Goal: Information Seeking & Learning: Learn about a topic

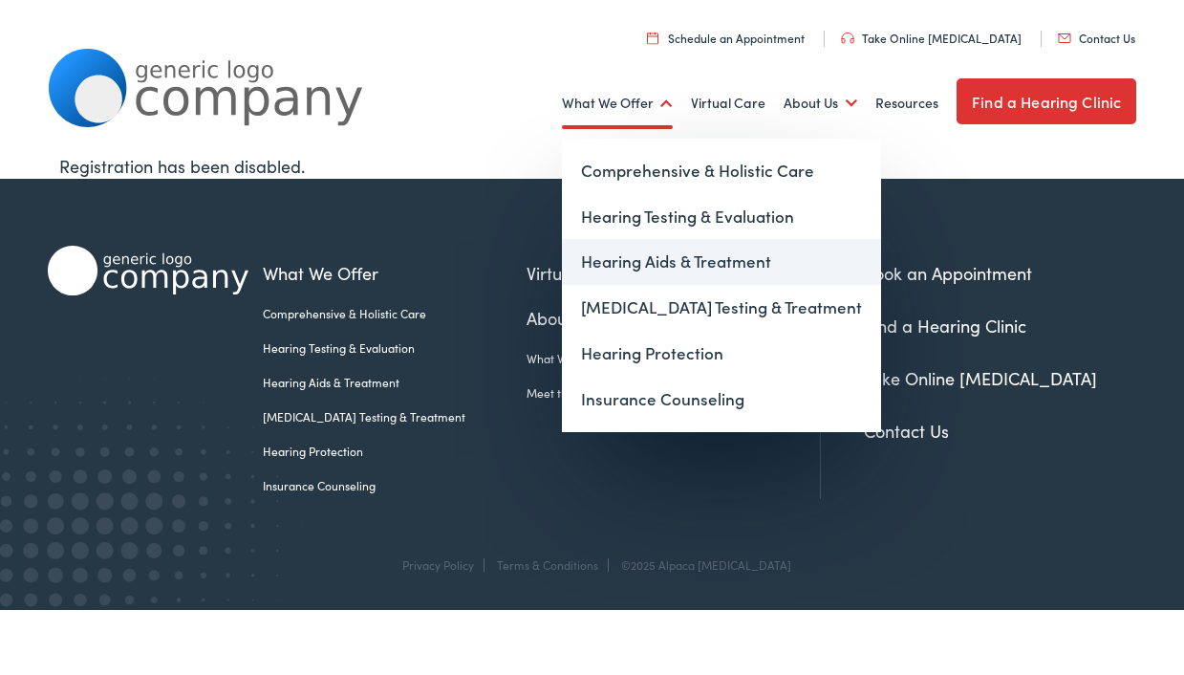
click at [662, 264] on link "Hearing Aids & Treatment" at bounding box center [721, 262] width 319 height 46
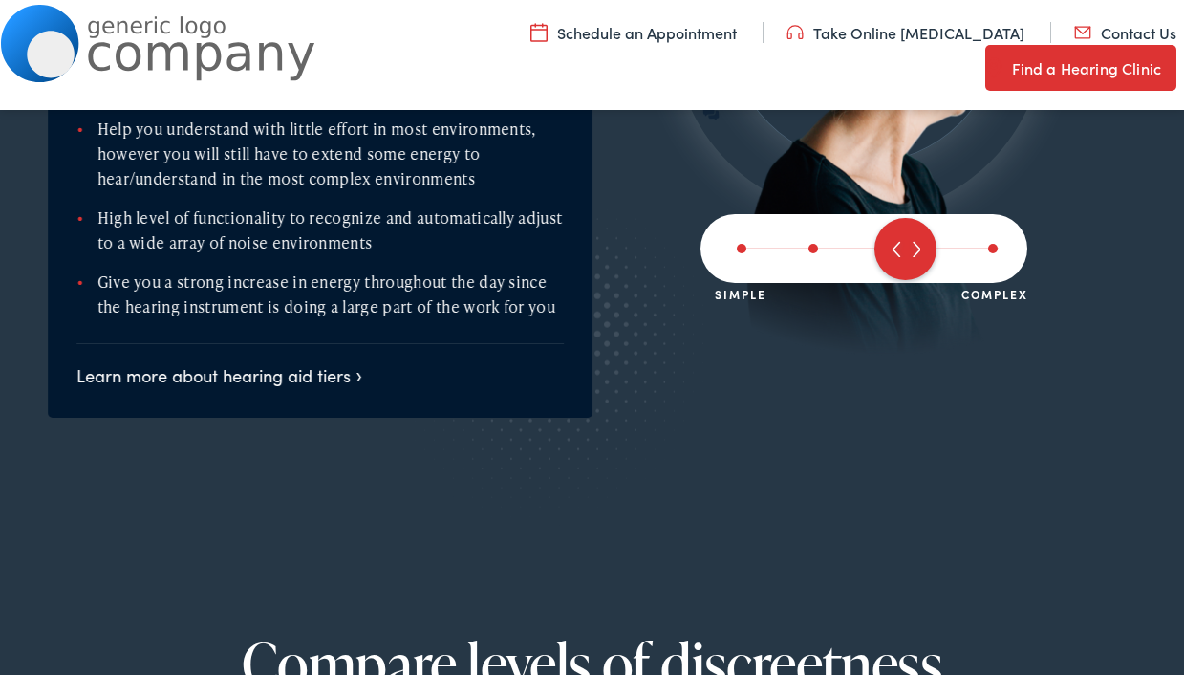
scroll to position [2347, 0]
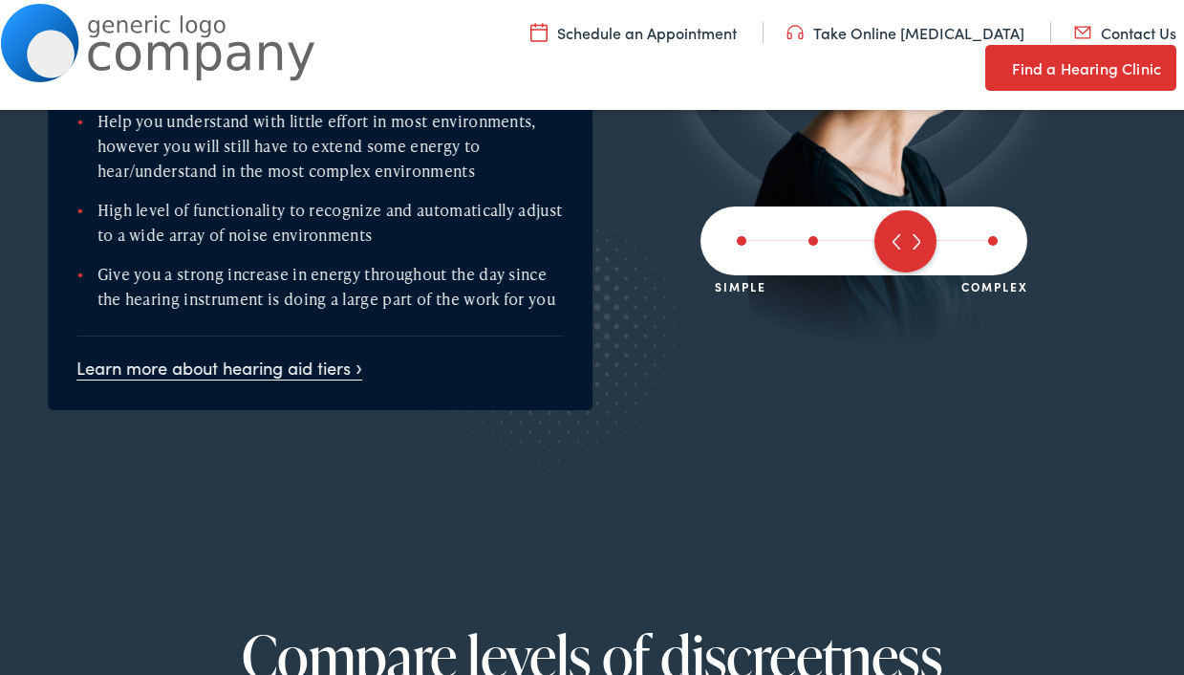
click at [322, 355] on link "Learn more about hearing aid tiers" at bounding box center [219, 367] width 286 height 24
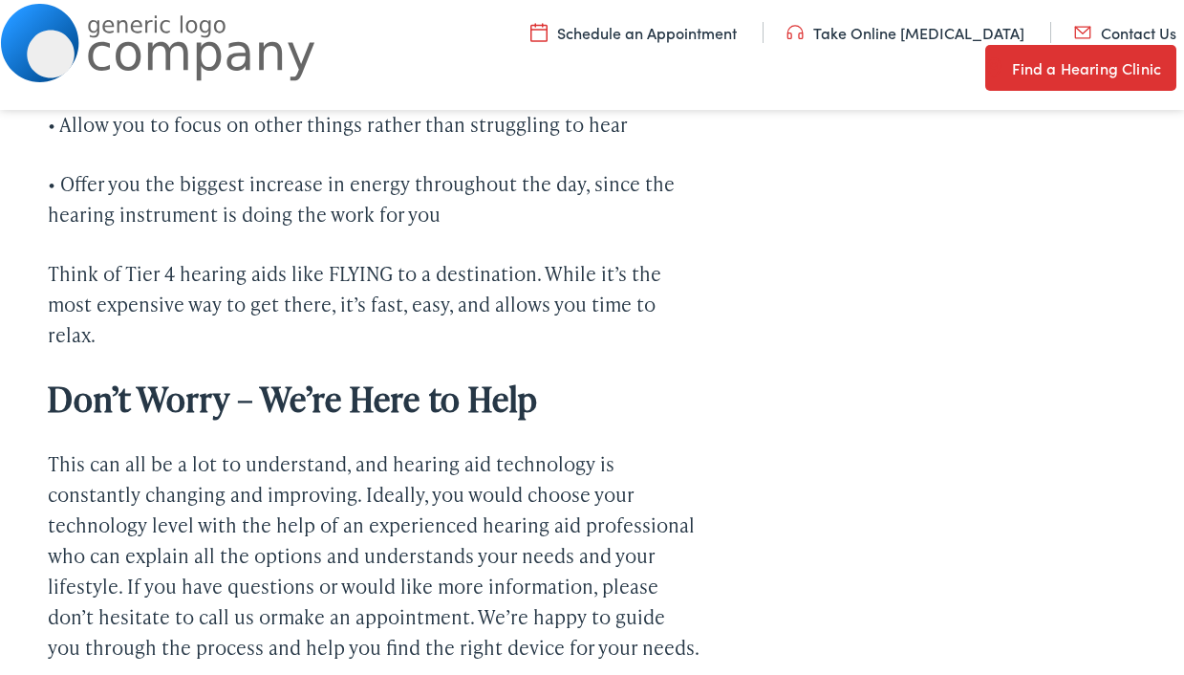
scroll to position [3886, 0]
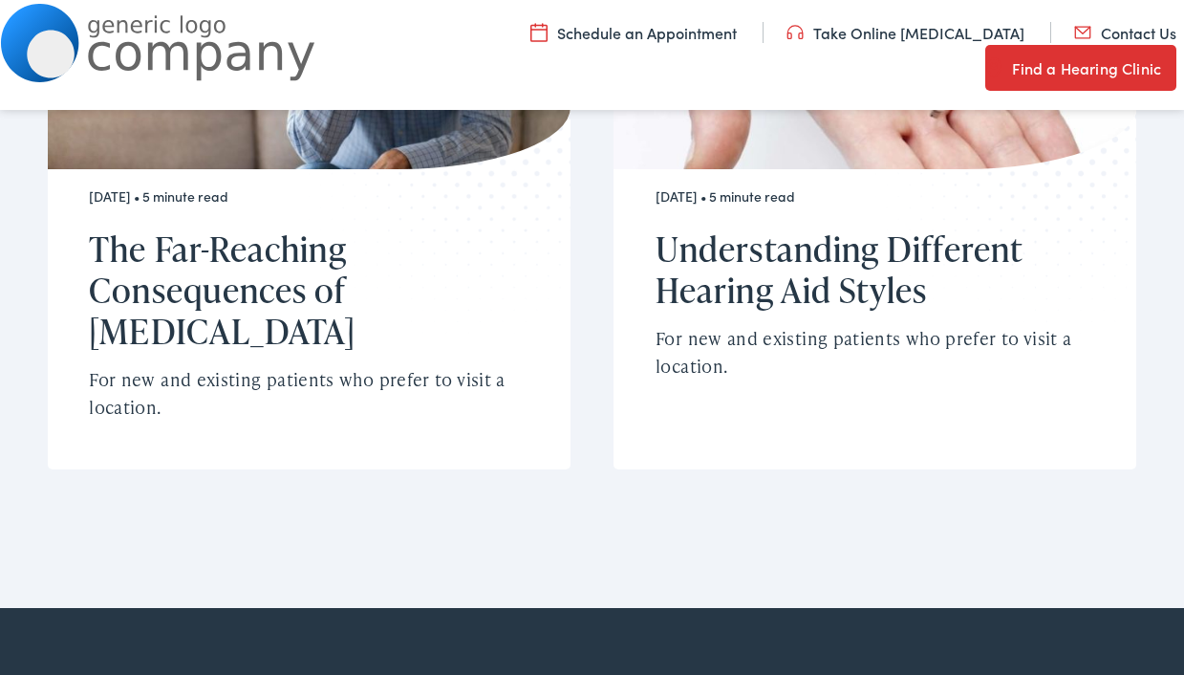
scroll to position [5226, 0]
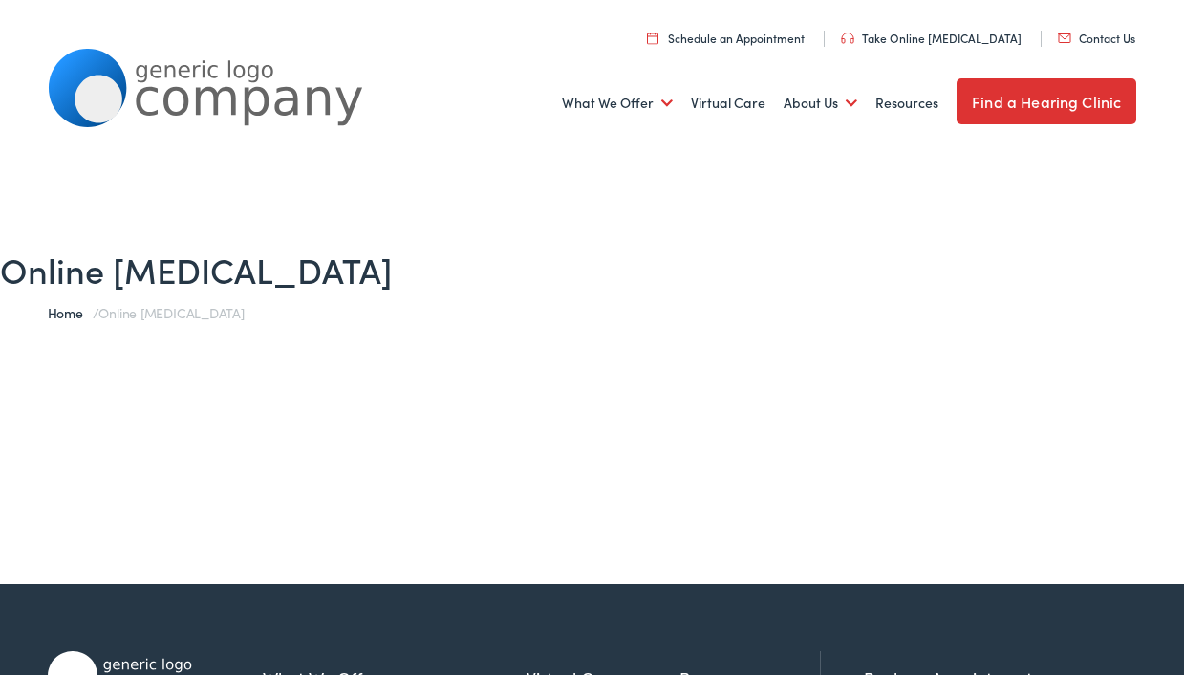
click at [75, 315] on link "Home" at bounding box center [70, 312] width 45 height 19
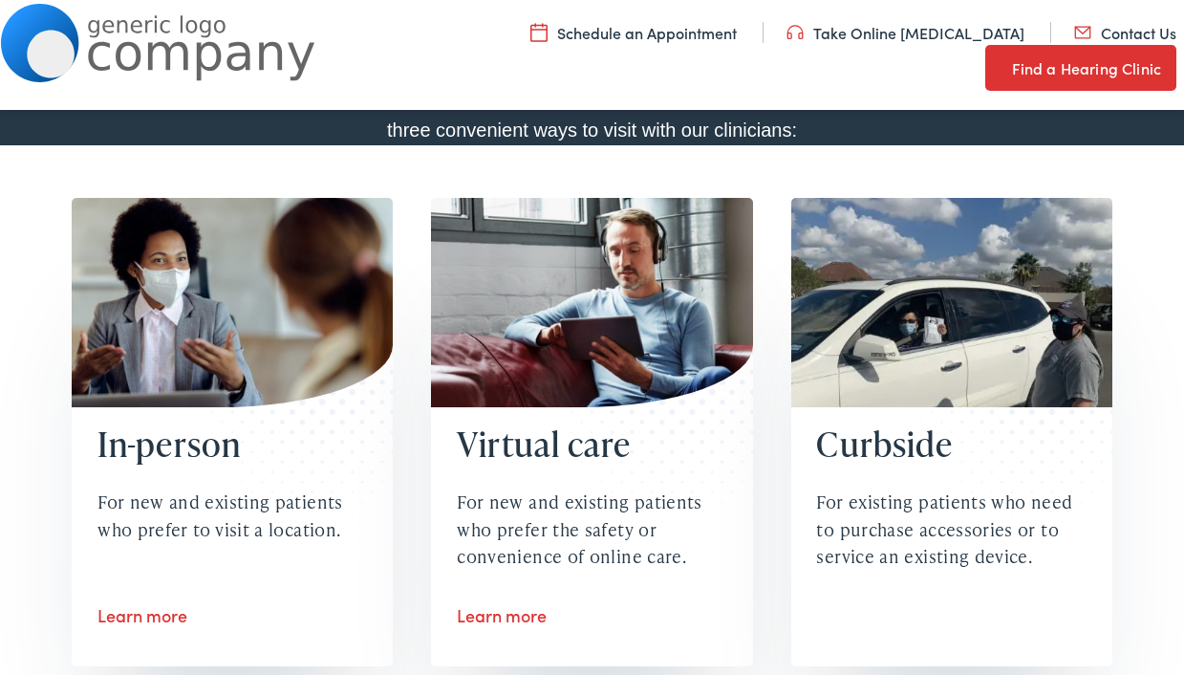
scroll to position [2613, 0]
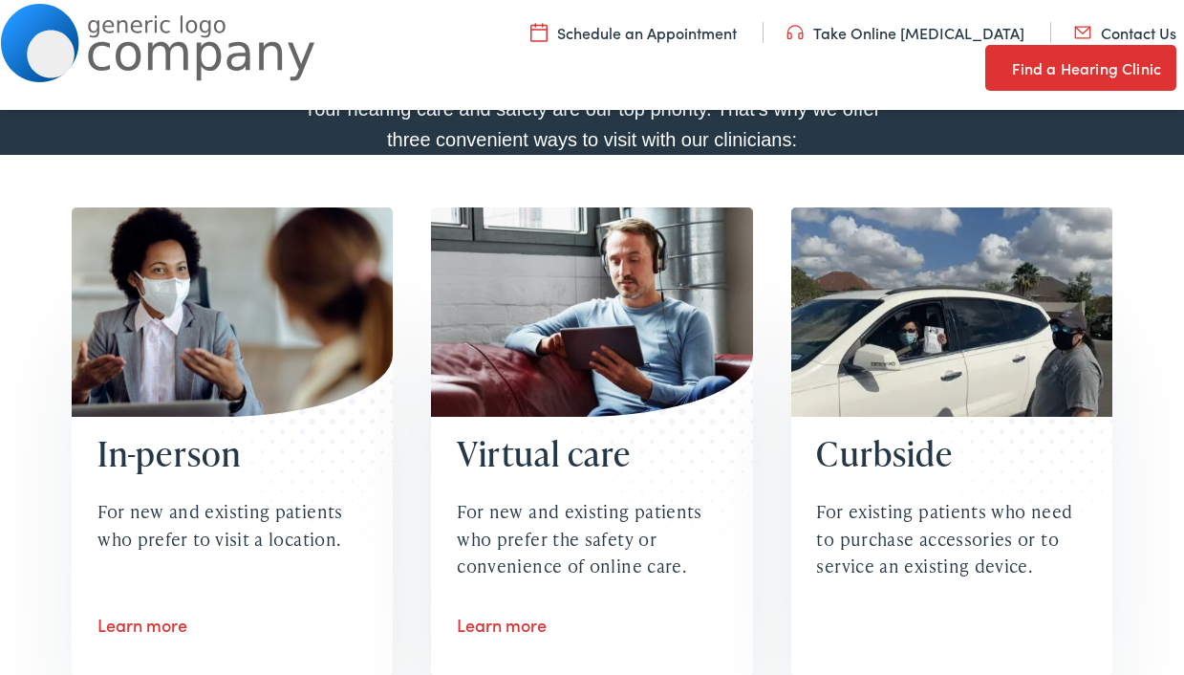
click at [130, 632] on div "In-person For new and existing patients who prefer to visit a location." at bounding box center [232, 533] width 321 height 232
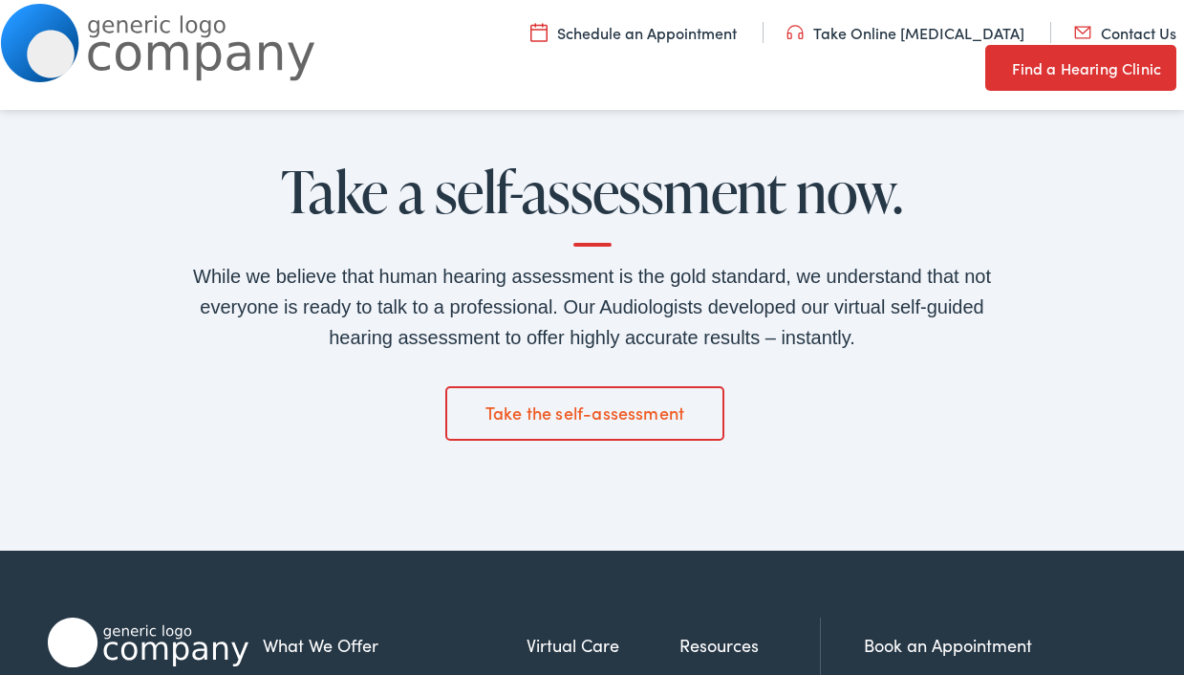
scroll to position [2832, 0]
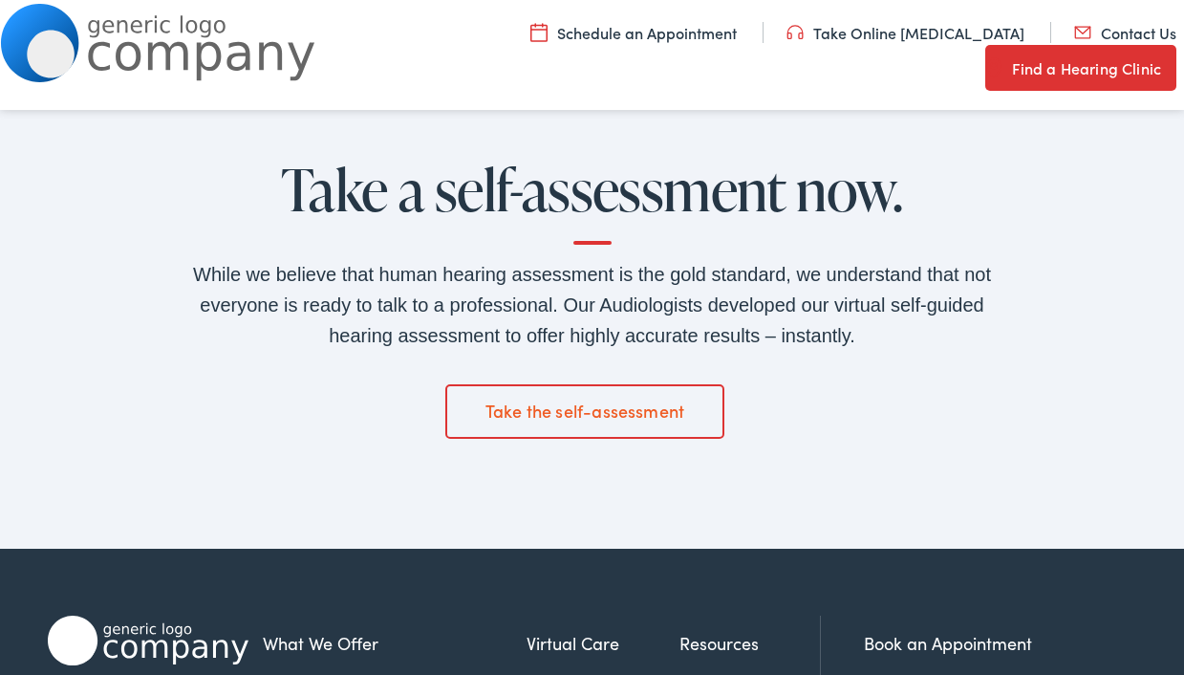
click at [630, 416] on link "Take the self-assessment" at bounding box center [584, 411] width 279 height 54
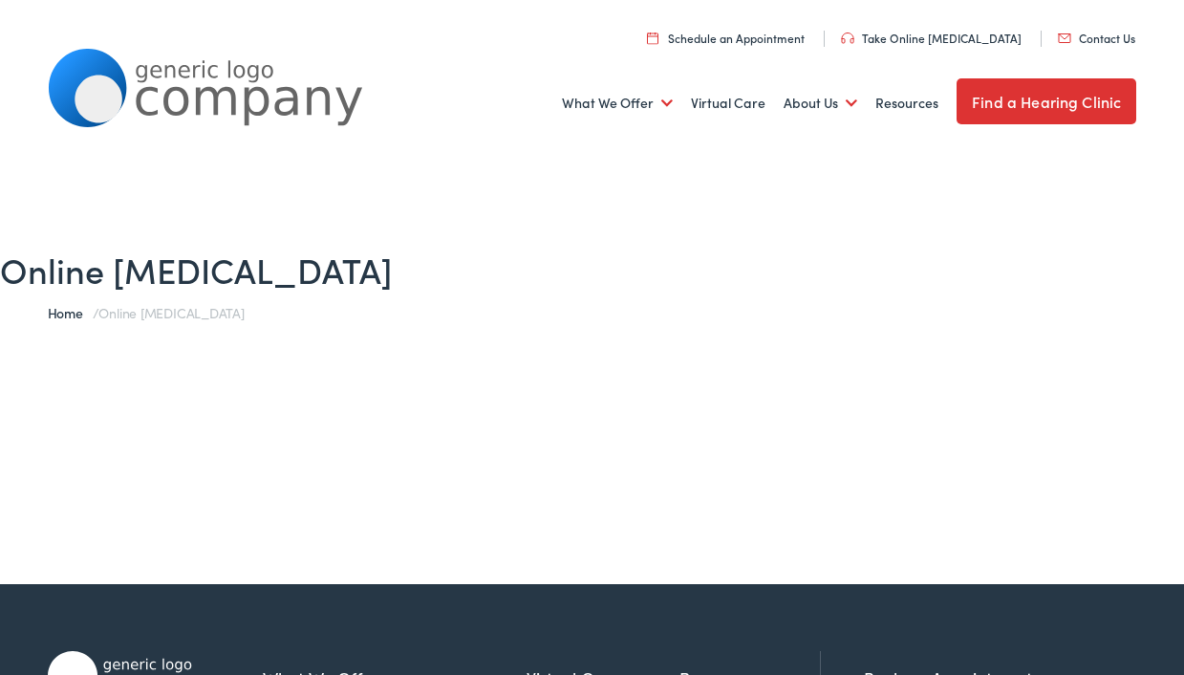
click at [173, 313] on span "Online [MEDICAL_DATA]" at bounding box center [170, 312] width 145 height 19
click at [937, 37] on link "Take Online [MEDICAL_DATA]" at bounding box center [931, 38] width 181 height 16
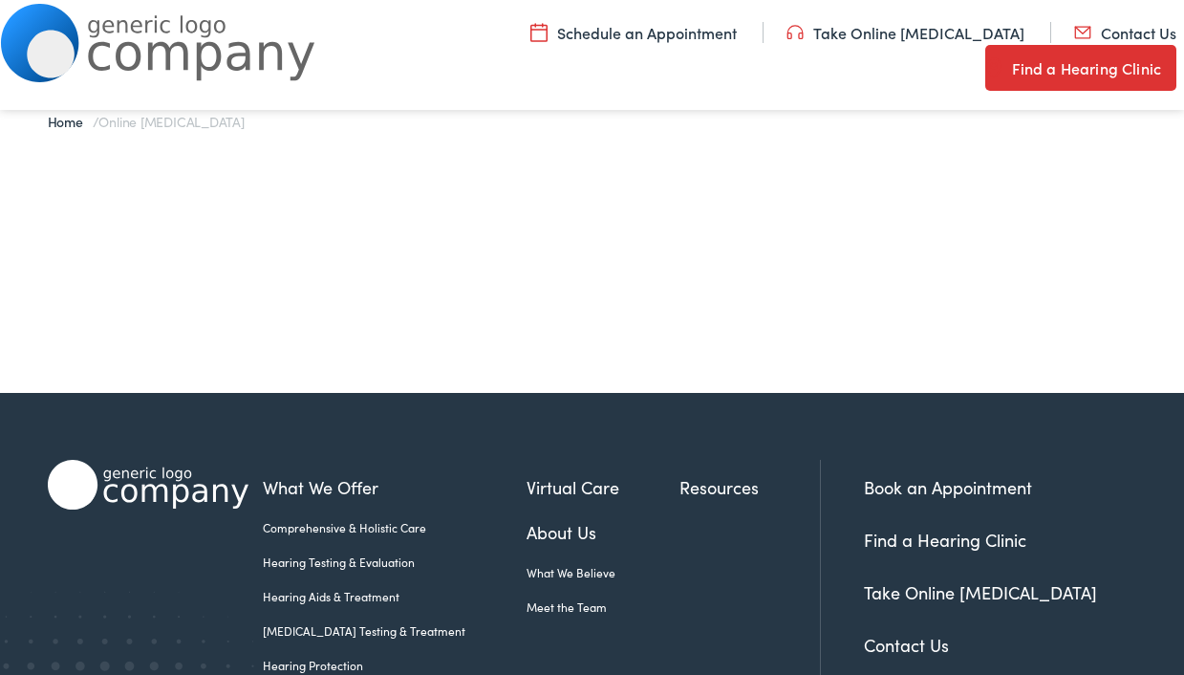
scroll to position [331, 0]
